Goal: Complete application form: Complete application form

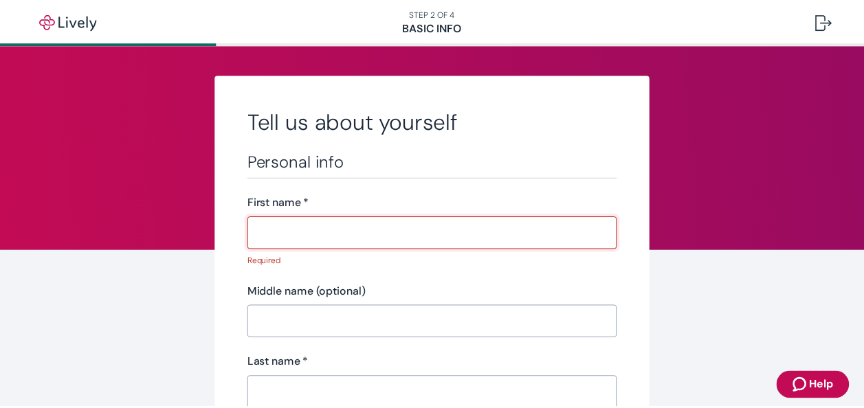
scroll to position [1, 0]
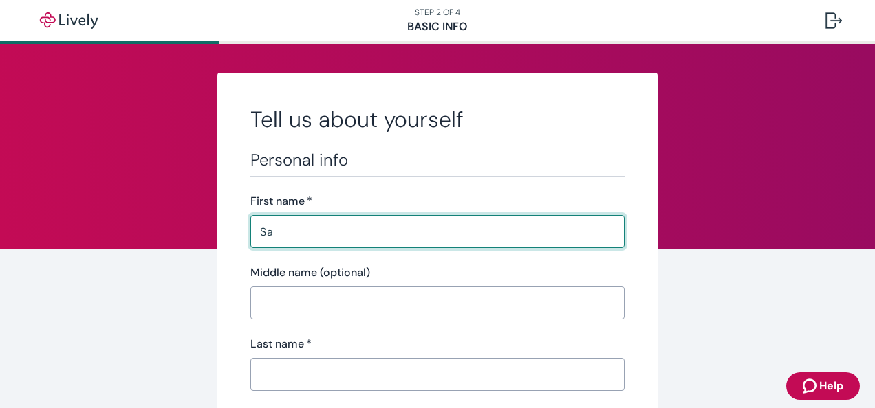
type input "Santosh"
type input "K"
type input "[PERSON_NAME]"
type input "sps23"
type input "[PHONE_NUMBER]"
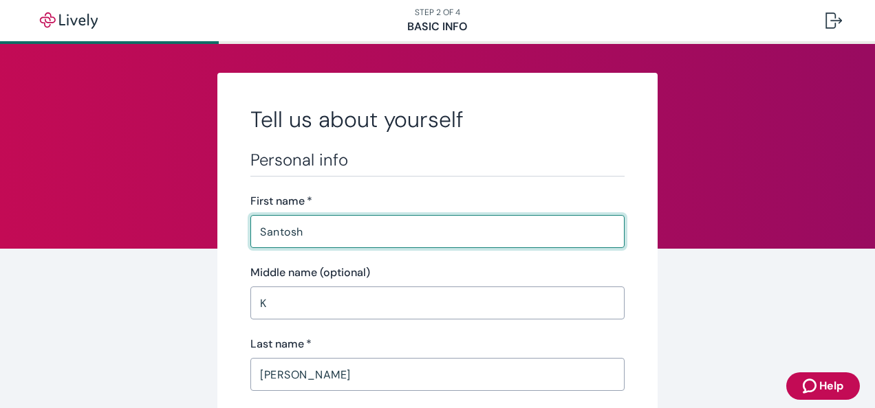
type input "[STREET_ADDRESS][PERSON_NAME]"
type input "APEX"
type input "[US_STATE]"
type input "27502"
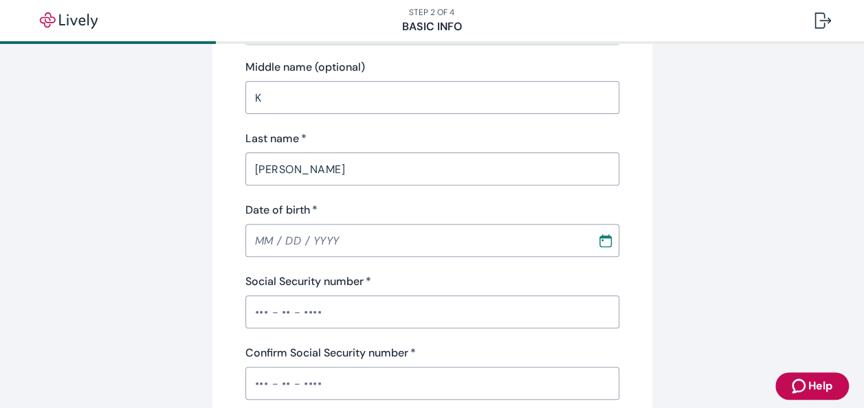
scroll to position [213, 0]
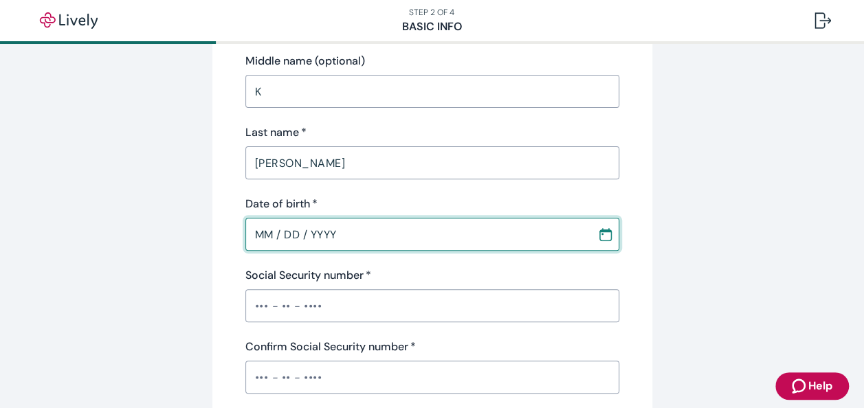
click at [265, 238] on input "MM / DD / YYYY" at bounding box center [416, 235] width 342 height 28
type input "[DATE]"
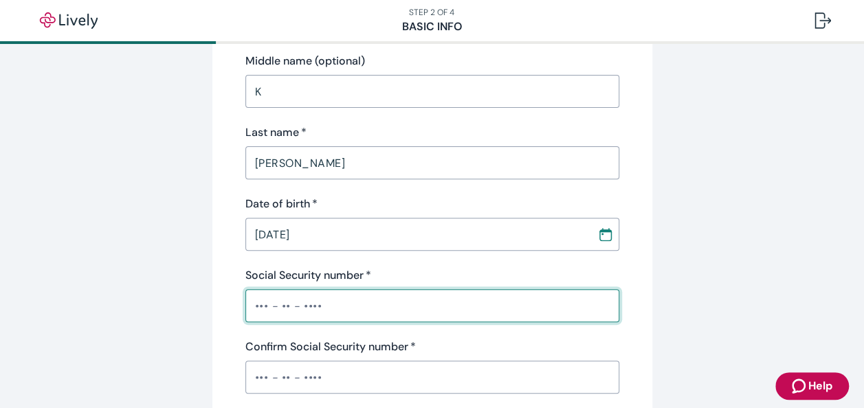
click at [263, 309] on input "Social Security number   *" at bounding box center [432, 306] width 374 height 28
type input "•••-••-9613"
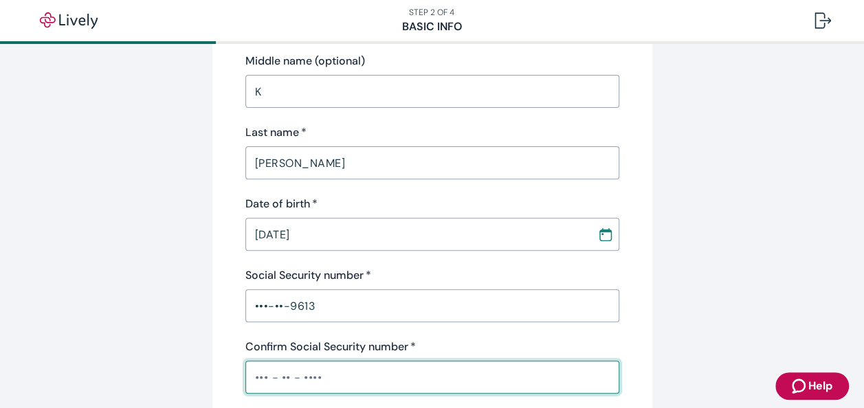
click at [259, 373] on input "Confirm Social Security number   *" at bounding box center [432, 378] width 374 height 28
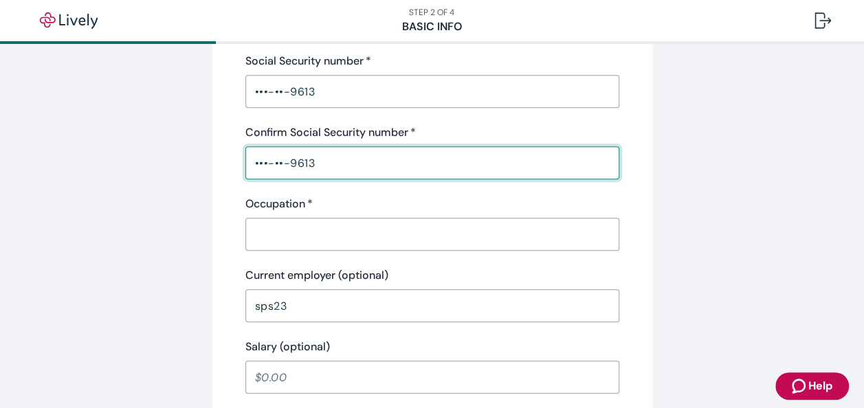
scroll to position [430, 0]
type input "•••-••-9613"
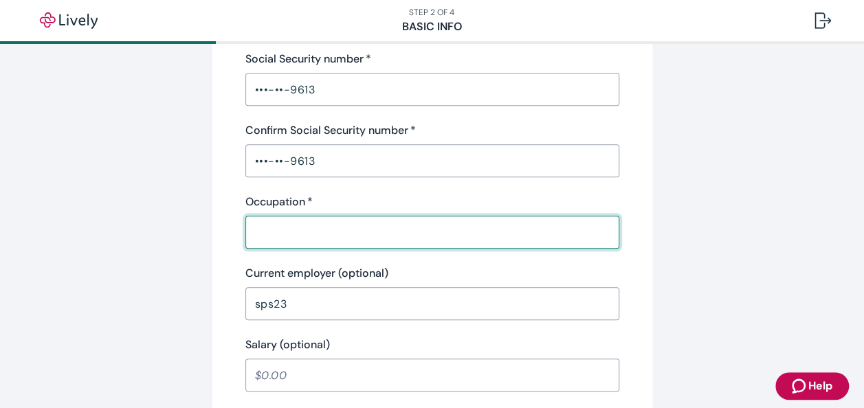
click at [600, 226] on input "Occupation   *" at bounding box center [432, 233] width 374 height 28
type input "Sr. Scientist"
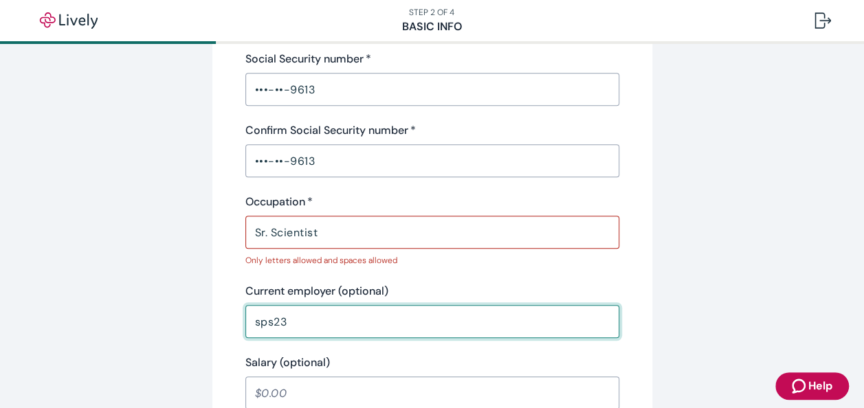
click at [462, 308] on input "sps23" at bounding box center [432, 322] width 374 height 28
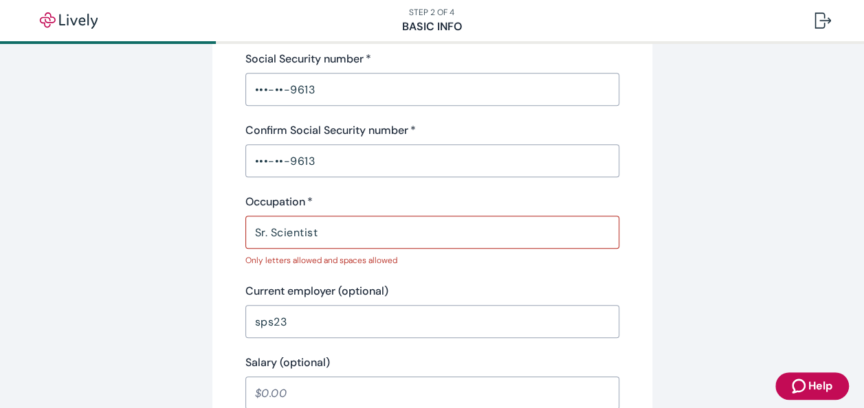
click at [713, 278] on div "Tell us about yourself Personal info First name   * [PERSON_NAME] ​ Middle name…" at bounding box center [432, 295] width 660 height 1301
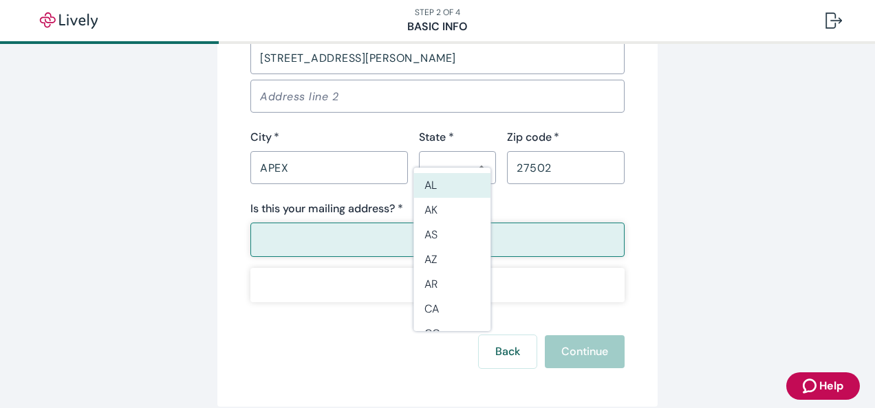
scroll to position [984, 0]
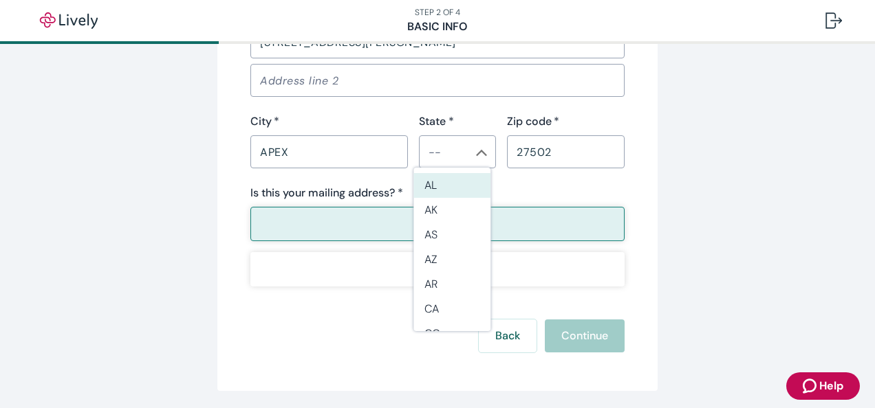
click at [580, 224] on button "Yes" at bounding box center [437, 224] width 374 height 34
type button "true"
click at [435, 196] on li "NC" at bounding box center [451, 195] width 77 height 25
type input "NC"
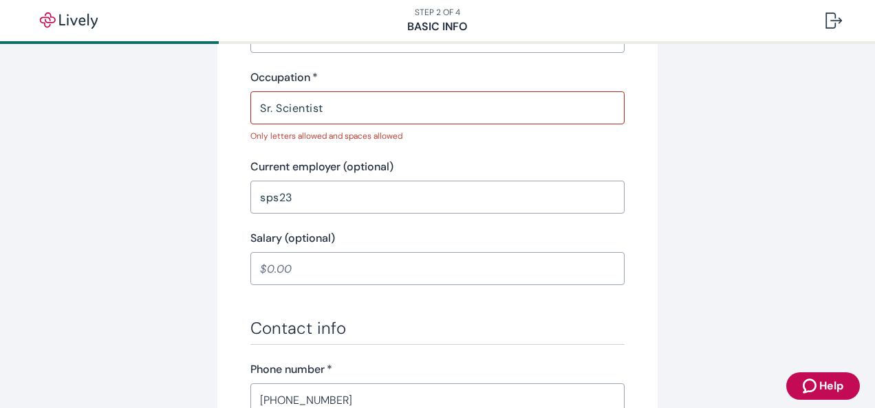
scroll to position [553, 0]
click at [271, 111] on input "Sr. Scientist" at bounding box center [437, 110] width 374 height 28
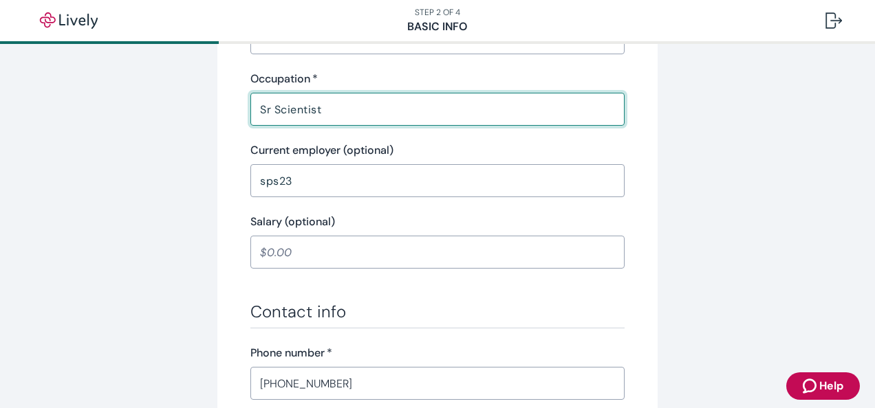
type input "Sr Scientist"
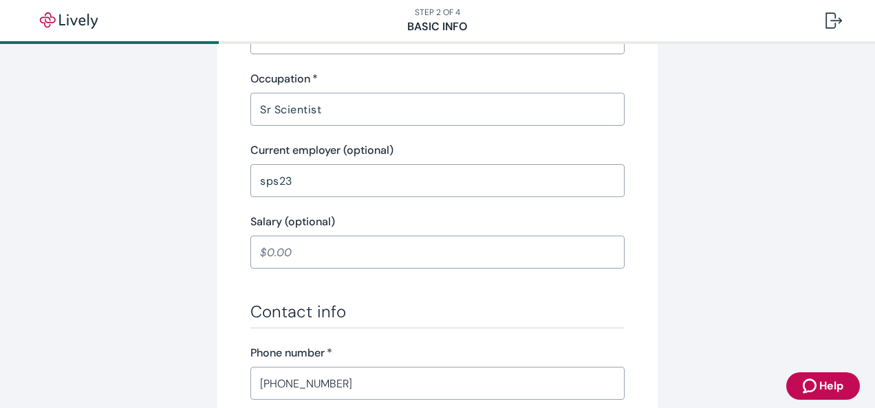
click at [682, 200] on div "Tell us about yourself Personal info First name   * [PERSON_NAME] ​ Middle name…" at bounding box center [437, 162] width 660 height 1283
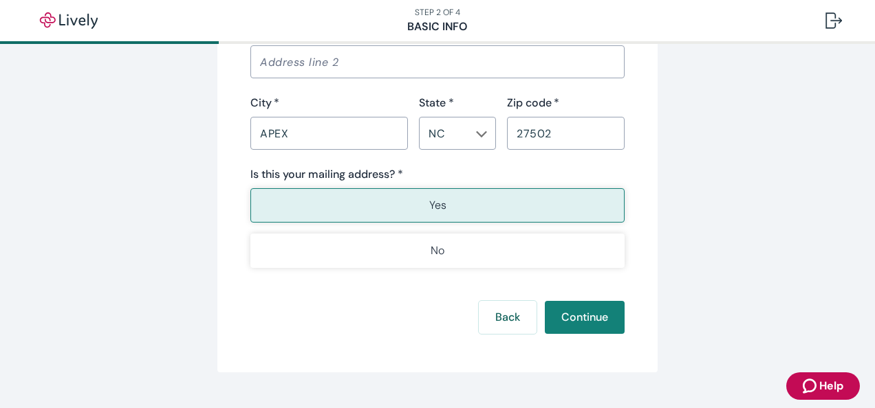
scroll to position [1014, 0]
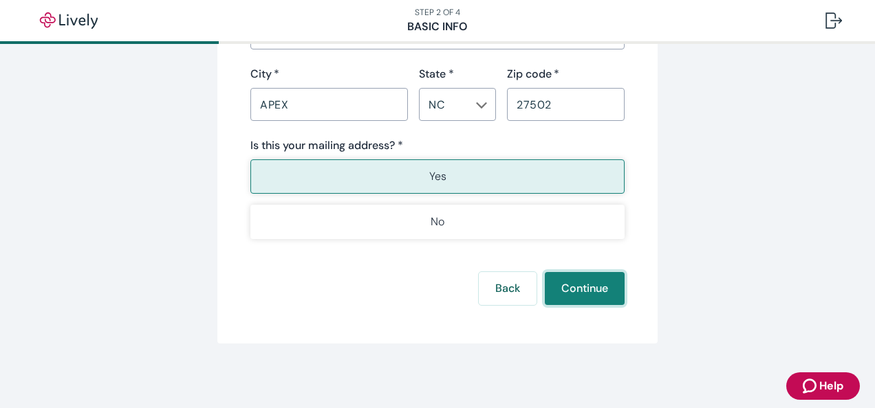
click at [580, 296] on button "Continue" at bounding box center [585, 288] width 80 height 33
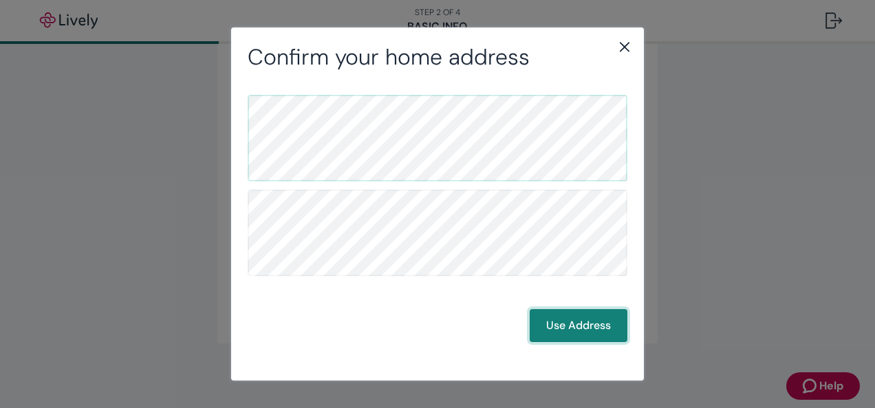
click at [569, 323] on button "Use Address" at bounding box center [578, 325] width 98 height 33
click at [552, 322] on button "Use Address" at bounding box center [578, 325] width 98 height 33
click at [561, 329] on button "Use Address" at bounding box center [578, 325] width 98 height 33
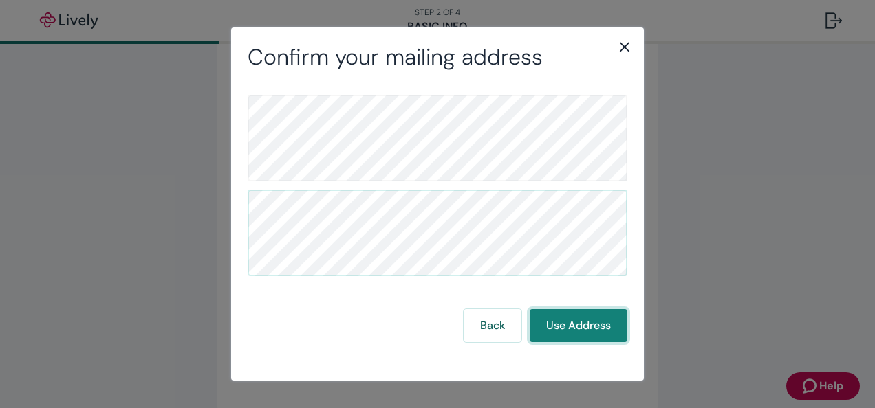
click at [561, 329] on button "Use Address" at bounding box center [578, 325] width 98 height 33
click at [622, 52] on icon "close" at bounding box center [624, 47] width 17 height 17
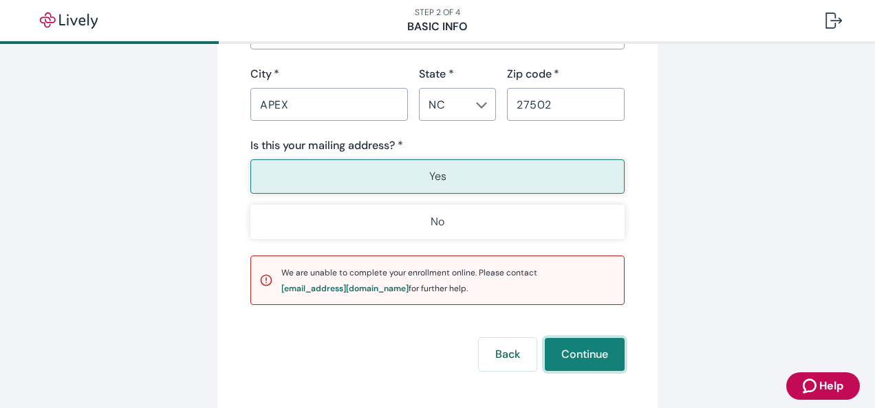
click at [586, 349] on button "Continue" at bounding box center [585, 354] width 80 height 33
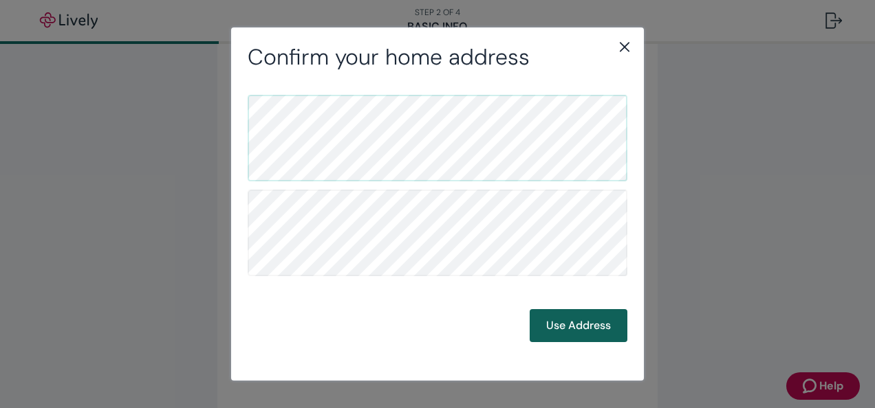
click at [588, 327] on button "Use Address" at bounding box center [578, 325] width 98 height 33
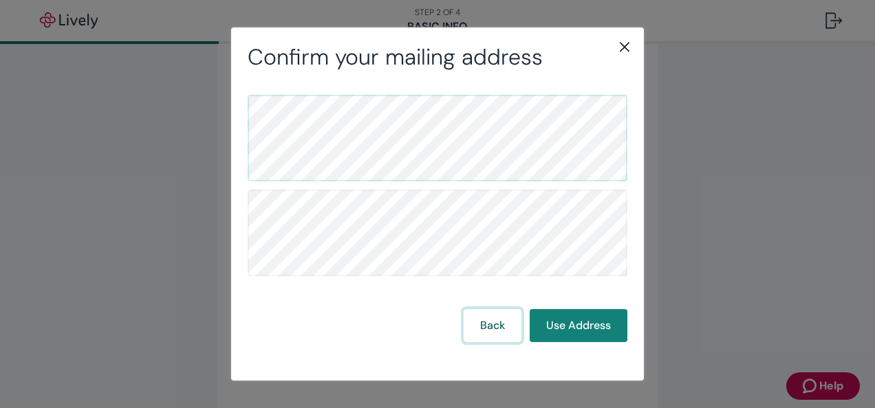
click at [483, 329] on button "Back" at bounding box center [492, 325] width 58 height 33
click at [617, 48] on icon "close" at bounding box center [624, 47] width 17 height 17
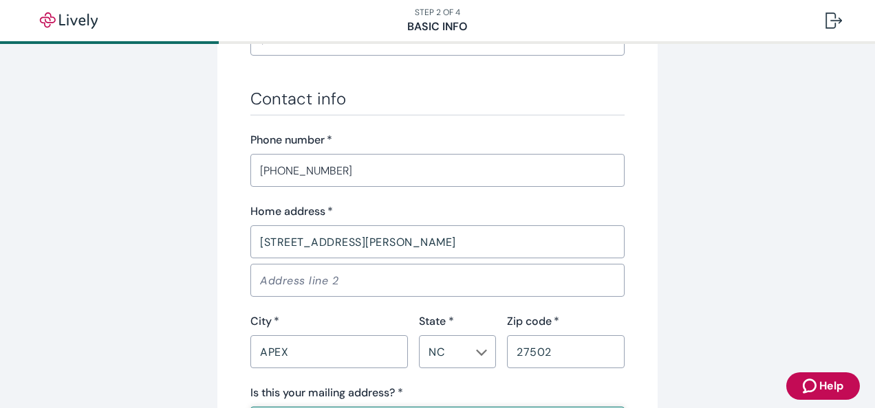
scroll to position [765, 0]
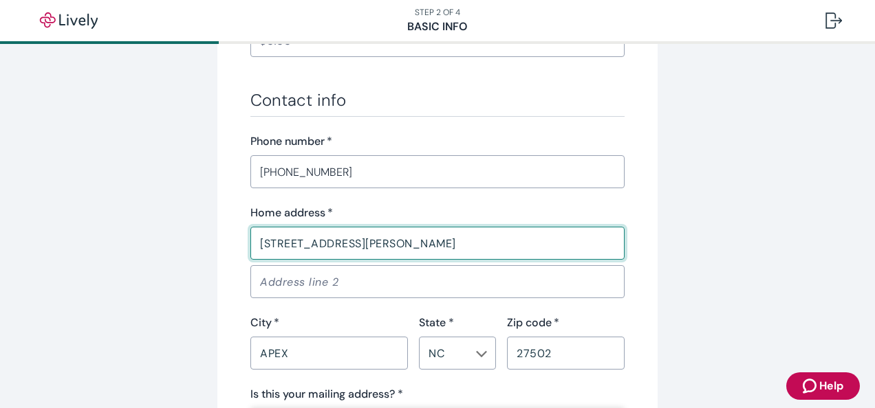
click at [582, 243] on input "[STREET_ADDRESS][PERSON_NAME]" at bounding box center [437, 244] width 374 height 28
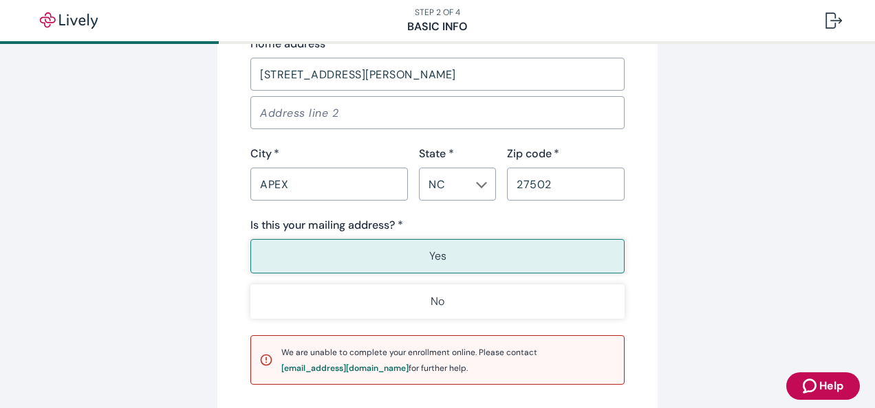
scroll to position [1079, 0]
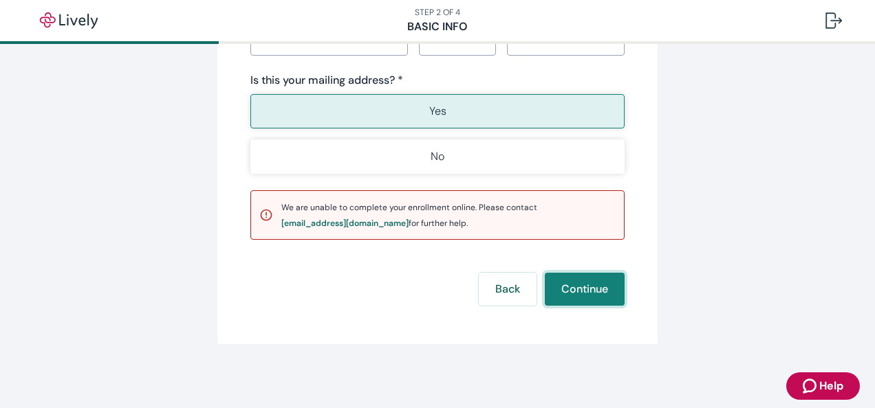
click at [578, 294] on button "Continue" at bounding box center [585, 289] width 80 height 33
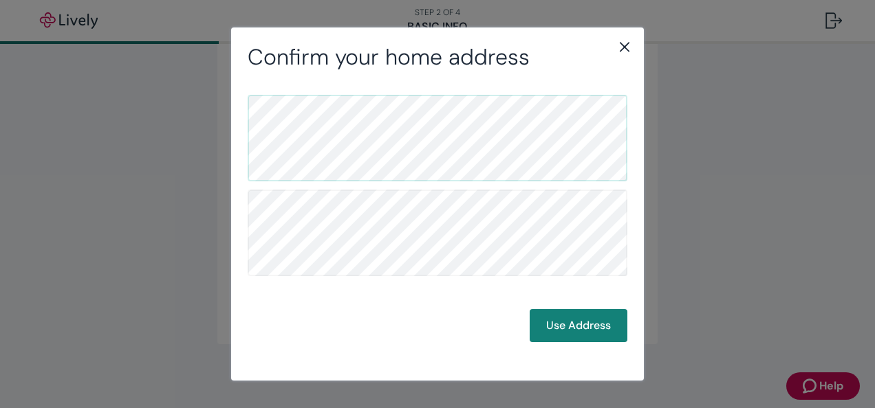
click at [620, 39] on icon "close" at bounding box center [624, 47] width 17 height 17
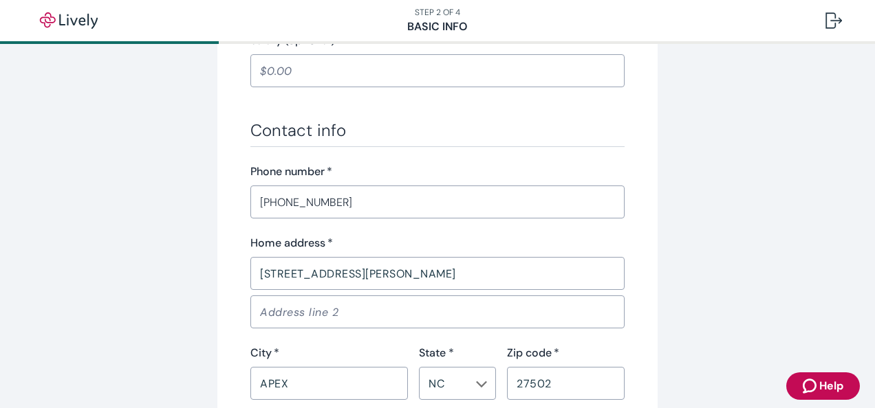
scroll to position [778, 0]
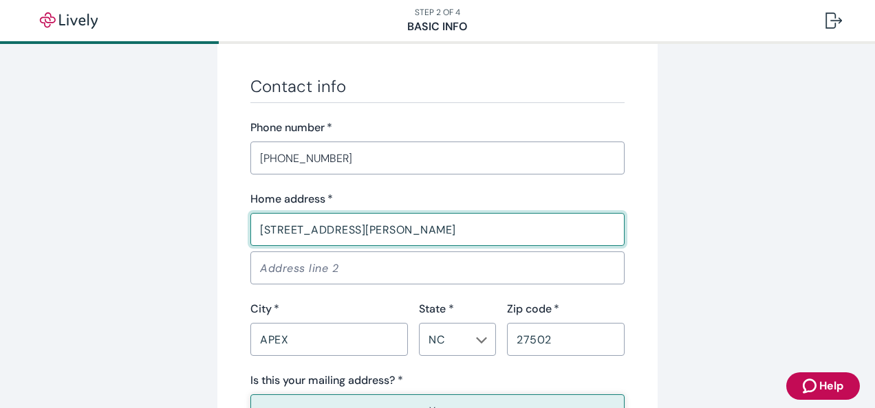
click at [494, 237] on input "[STREET_ADDRESS][PERSON_NAME]" at bounding box center [437, 230] width 374 height 28
type input "1703 [PERSON_NAME] DR"
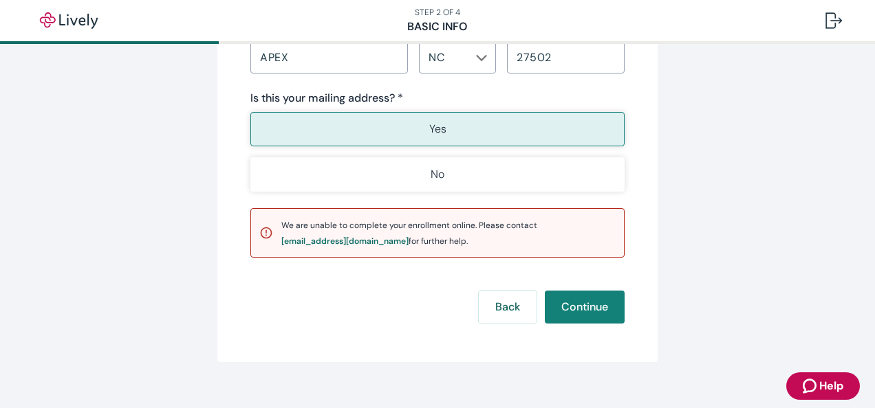
scroll to position [1059, 0]
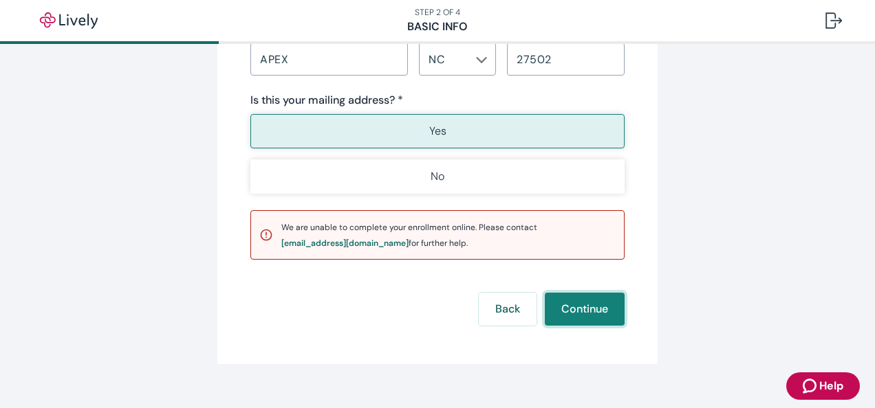
click at [597, 301] on button "Continue" at bounding box center [585, 309] width 80 height 33
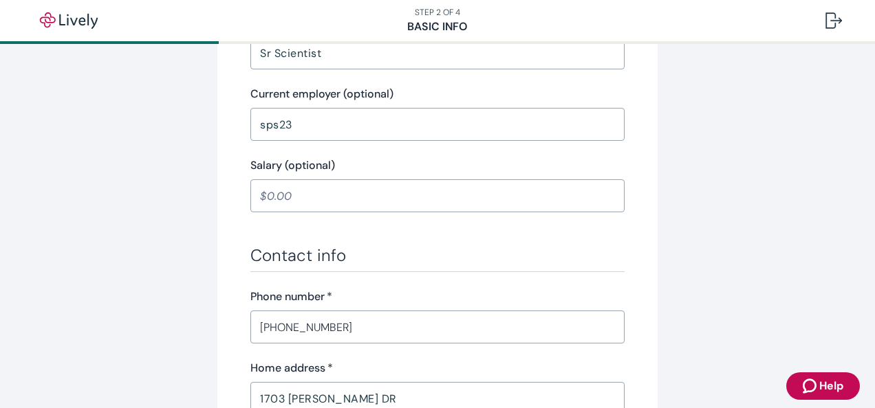
scroll to position [639, 0]
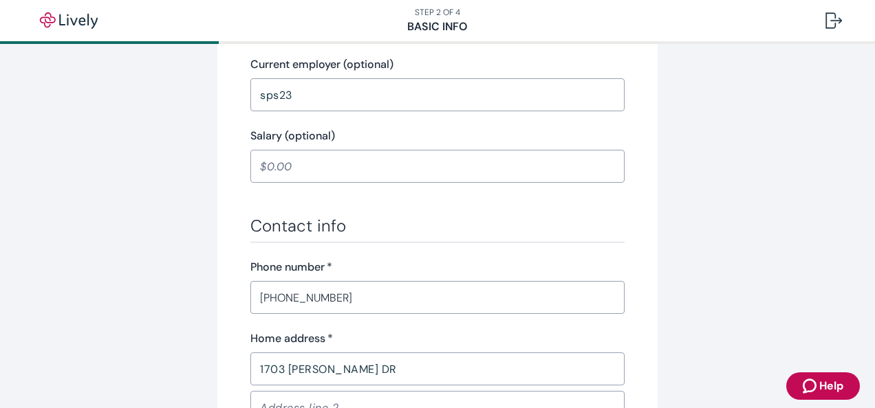
click at [474, 94] on input "sps23" at bounding box center [437, 95] width 374 height 28
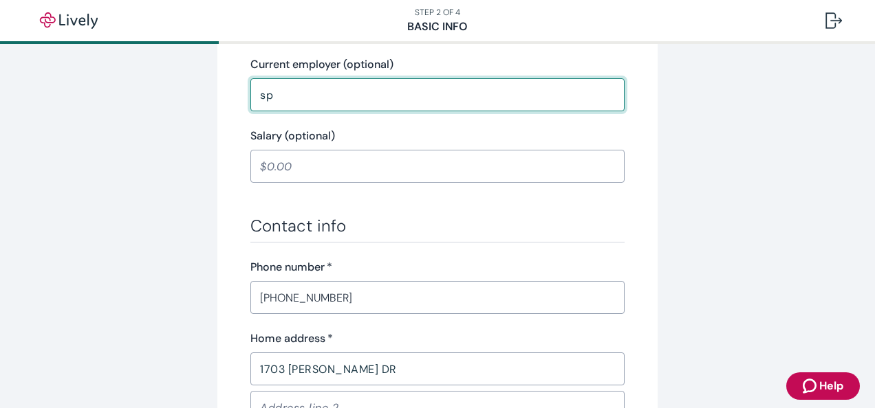
type input "s"
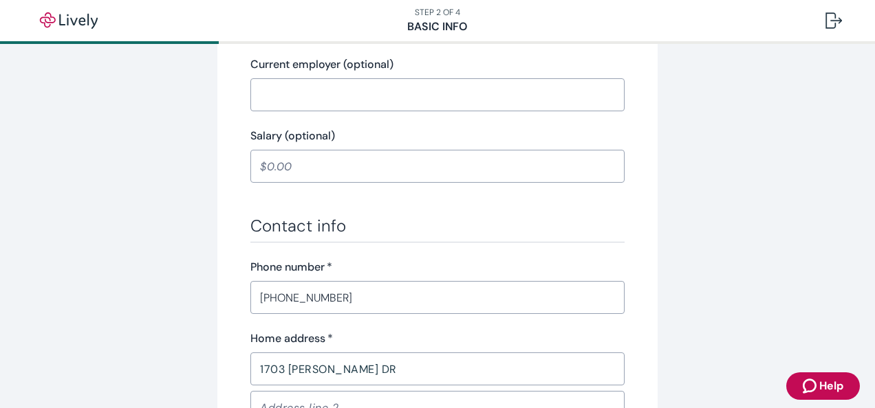
click at [644, 105] on div "Tell us about yourself Personal info First name   * [PERSON_NAME] ​ Middle name…" at bounding box center [437, 109] width 440 height 1349
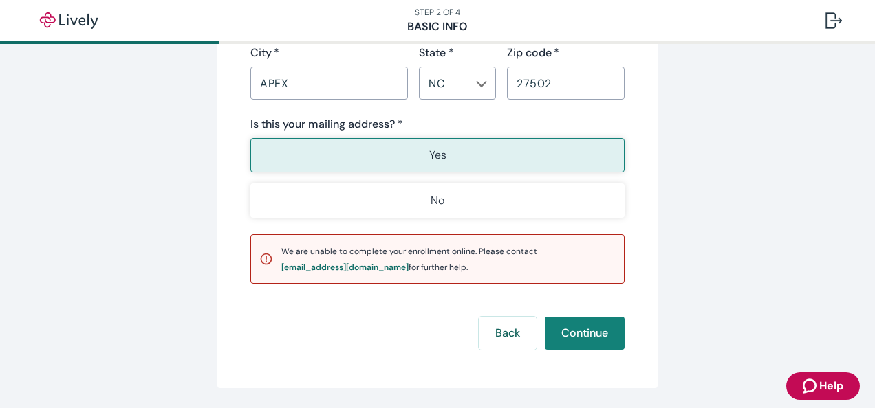
scroll to position [1043, 0]
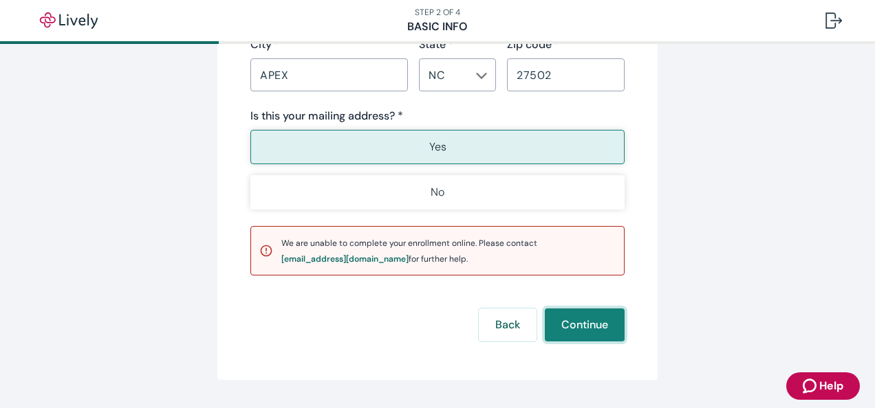
click at [575, 326] on button "Continue" at bounding box center [585, 325] width 80 height 33
click at [575, 326] on div "Back Continue" at bounding box center [437, 325] width 374 height 33
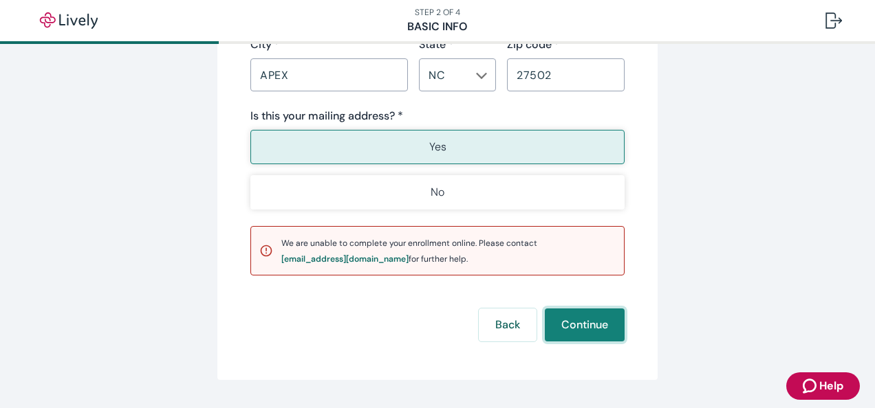
click at [575, 326] on button "Continue" at bounding box center [585, 325] width 80 height 33
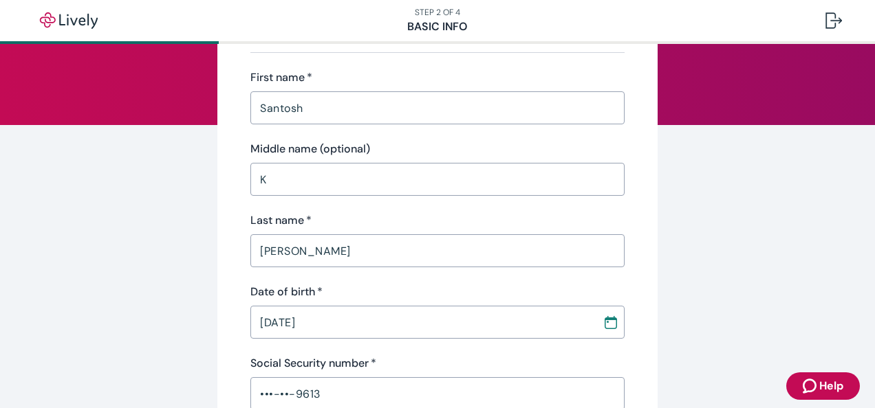
scroll to position [127, 0]
